Goal: Task Accomplishment & Management: Use online tool/utility

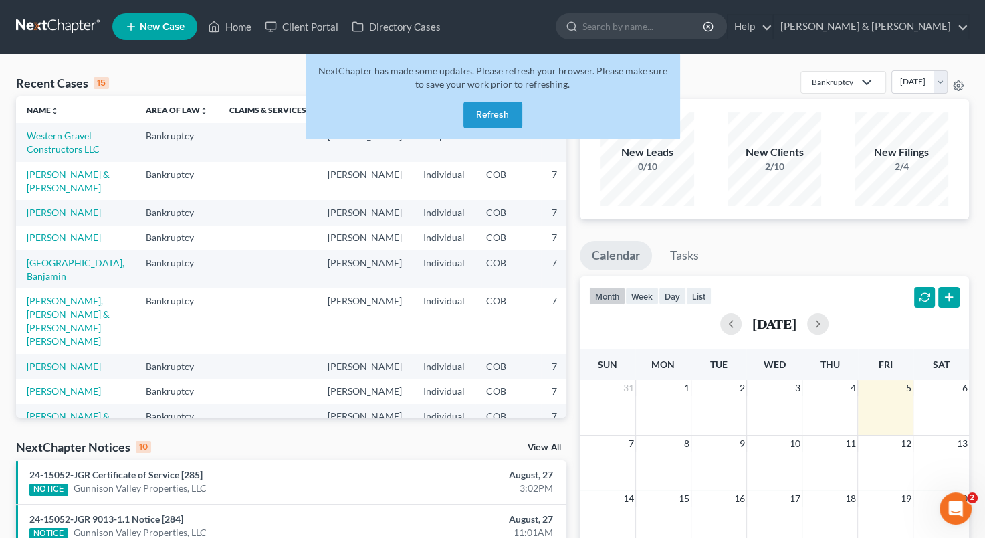
click at [503, 117] on button "Refresh" at bounding box center [493, 115] width 59 height 27
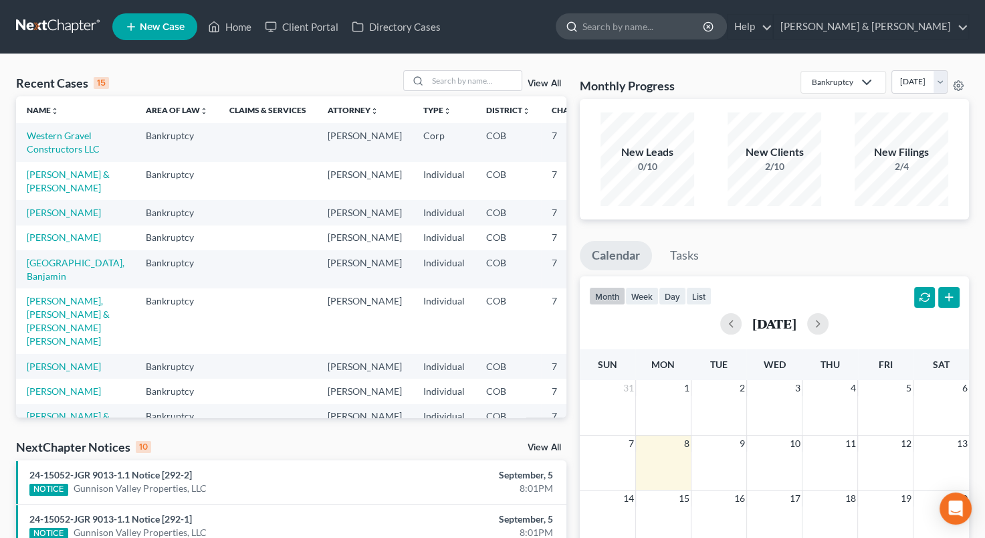
click at [674, 19] on input "search" at bounding box center [644, 26] width 122 height 25
type input "[PERSON_NAME]"
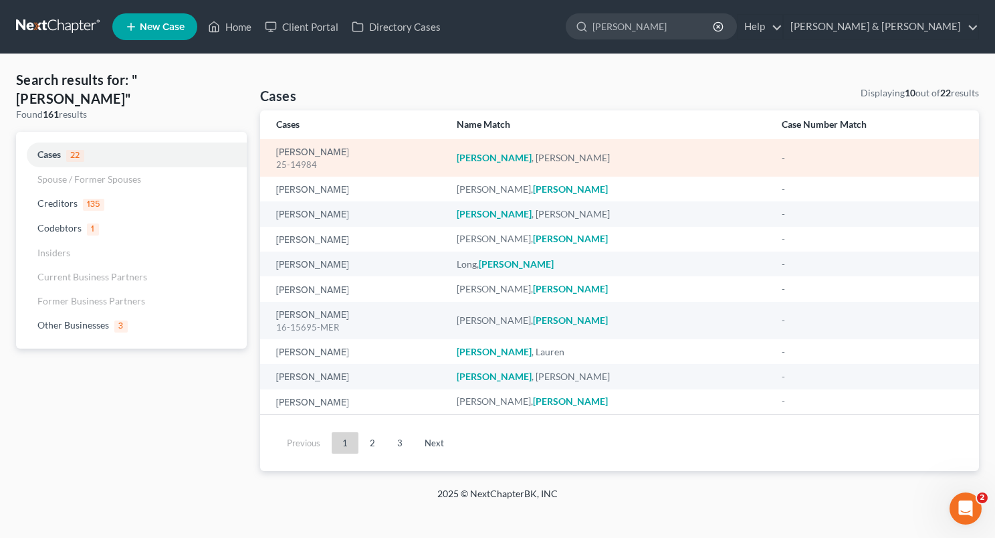
click at [435, 167] on div "25-14984" at bounding box center [355, 165] width 159 height 13
click at [307, 154] on link "[PERSON_NAME]" at bounding box center [312, 152] width 73 height 9
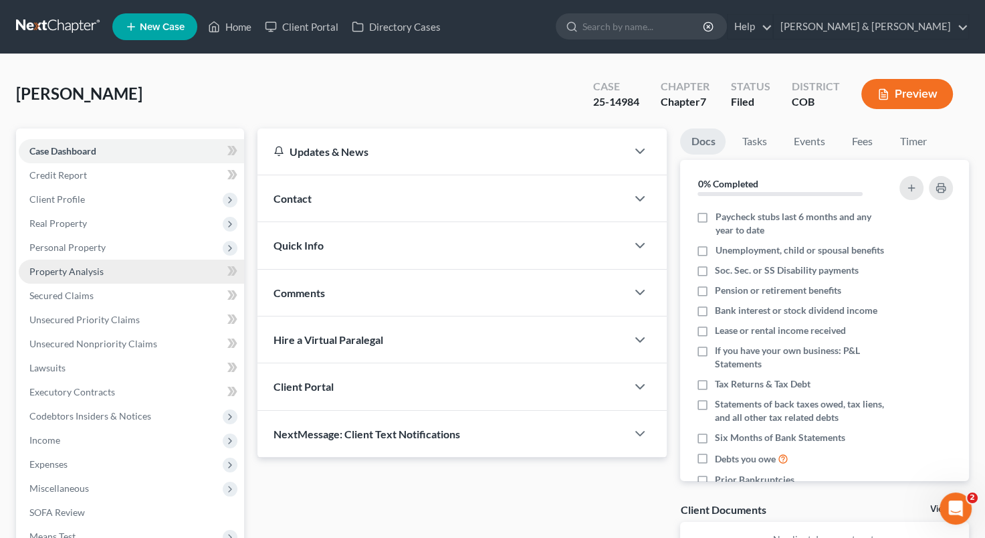
click at [91, 274] on span "Property Analysis" at bounding box center [66, 271] width 74 height 11
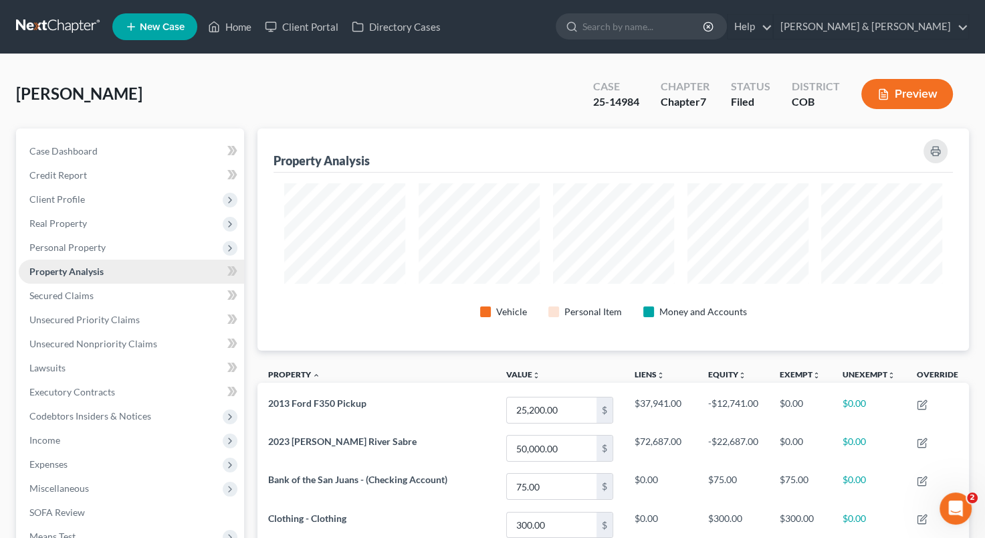
scroll to position [222, 711]
click at [91, 274] on span "Property Analysis" at bounding box center [66, 271] width 74 height 11
click at [72, 258] on span "Personal Property" at bounding box center [131, 247] width 225 height 24
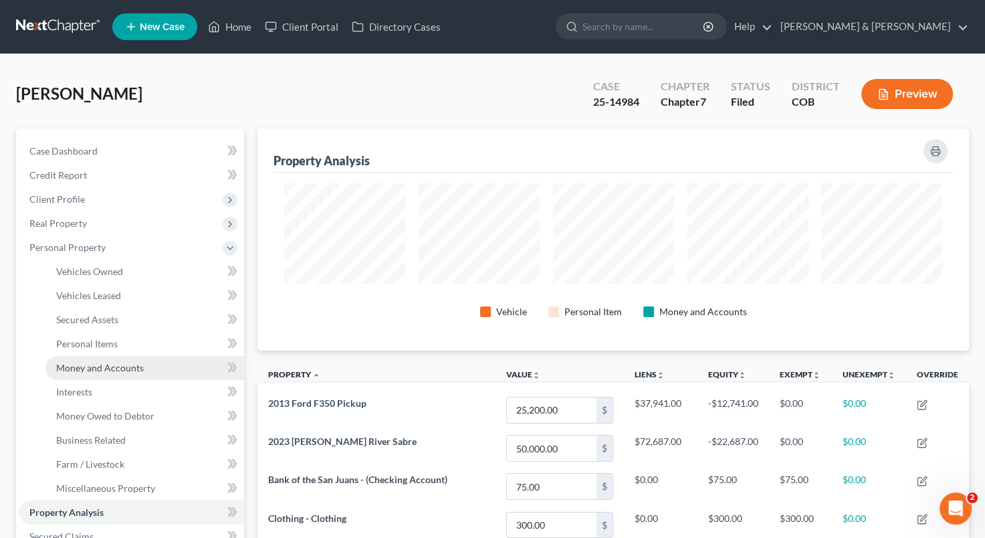
click at [101, 366] on span "Money and Accounts" at bounding box center [100, 367] width 88 height 11
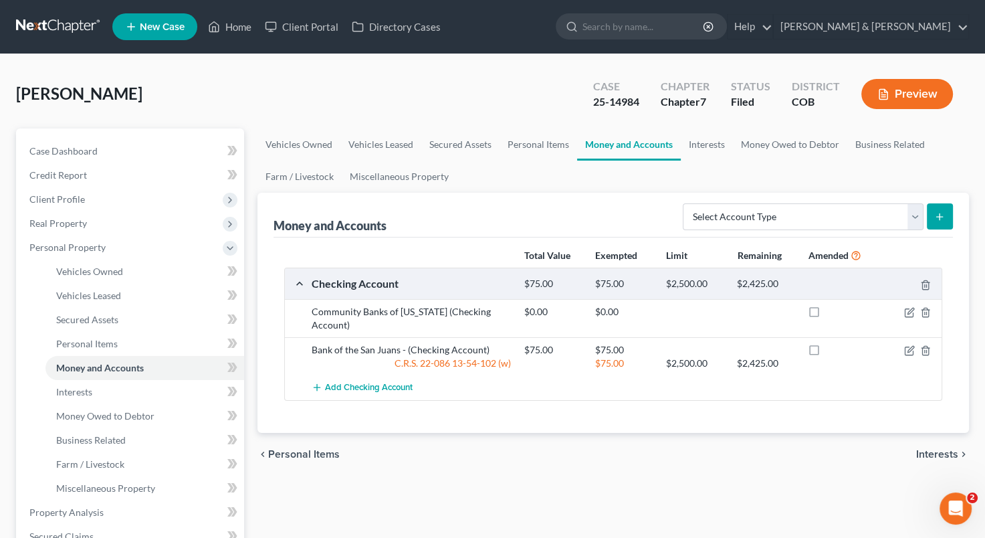
click at [712, 328] on div "$0.00 $0.00" at bounding box center [730, 318] width 425 height 27
click at [908, 312] on icon "button" at bounding box center [911, 311] width 6 height 6
select select "5"
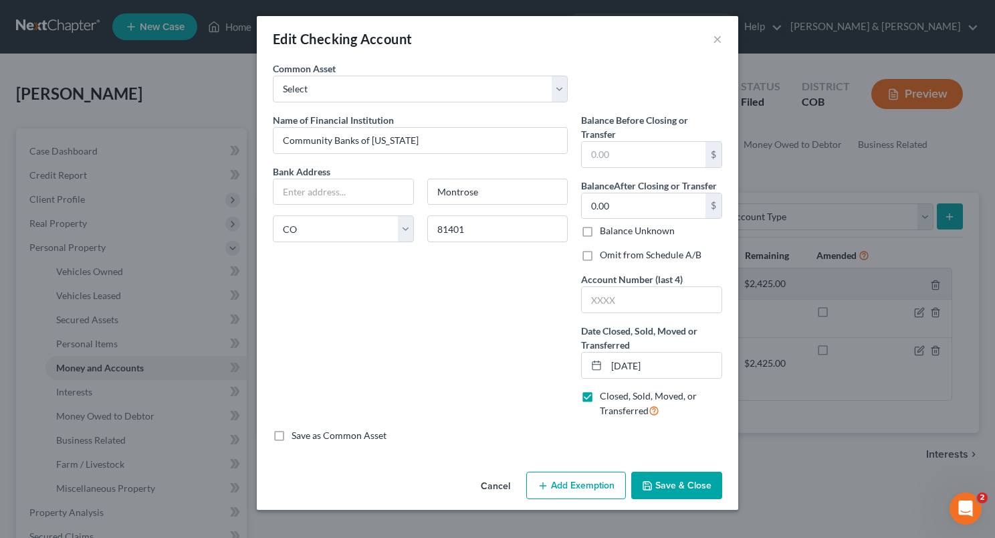
click at [780, 455] on div "Edit Checking Account × An exemption set must first be selected from the Filing…" at bounding box center [497, 269] width 995 height 538
click at [493, 493] on button "Cancel" at bounding box center [495, 486] width 51 height 27
